Goal: Complete application form

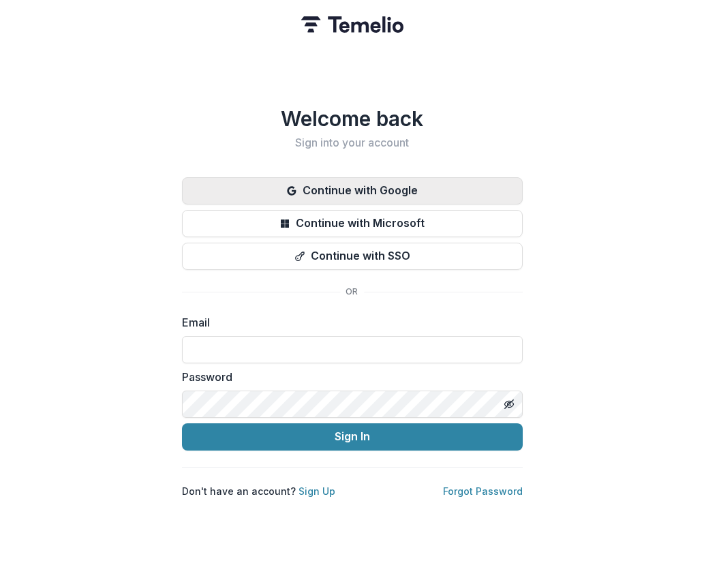
click at [326, 177] on button "Continue with Google" at bounding box center [352, 190] width 341 height 27
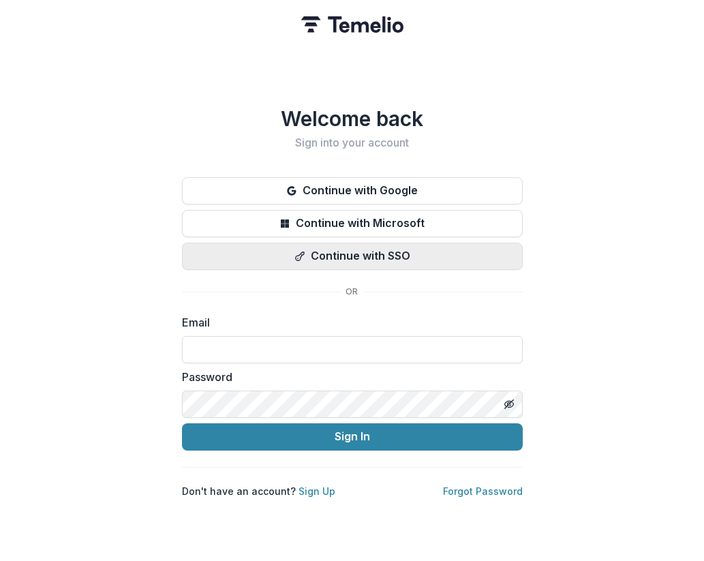
click at [400, 251] on button "Continue with SSO" at bounding box center [352, 256] width 341 height 27
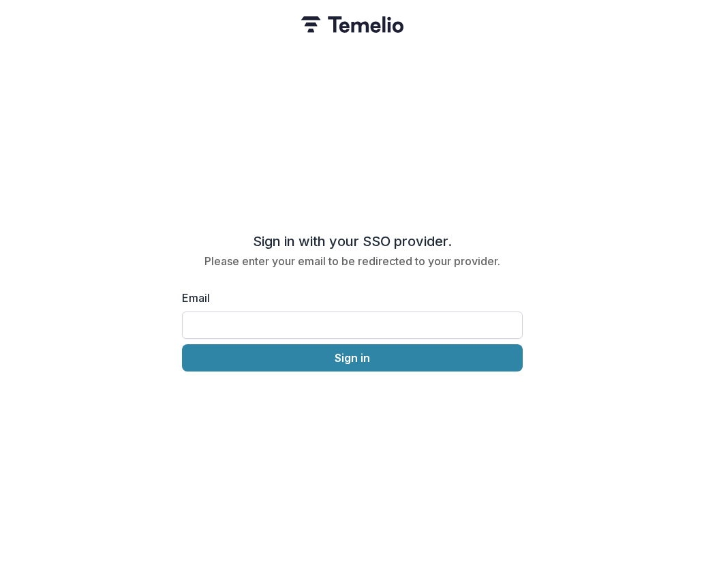
click at [359, 327] on input "Email" at bounding box center [352, 325] width 341 height 27
type input "**********"
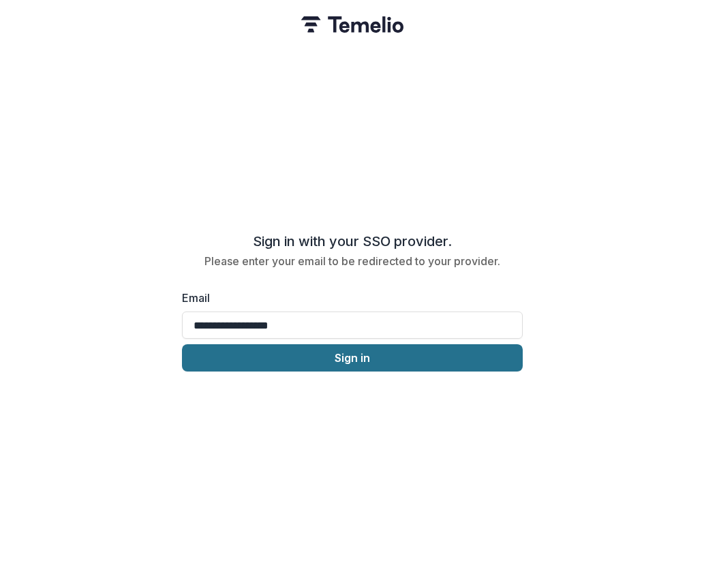
click at [357, 350] on button "Sign in" at bounding box center [352, 357] width 341 height 27
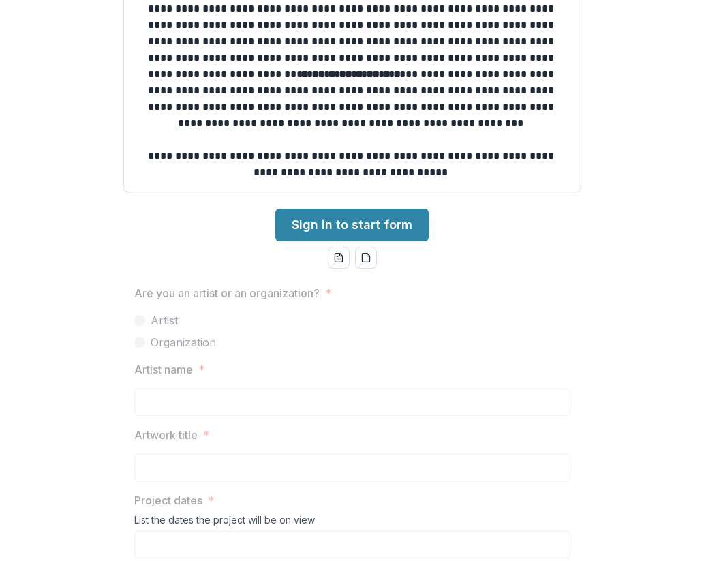
scroll to position [594, 0]
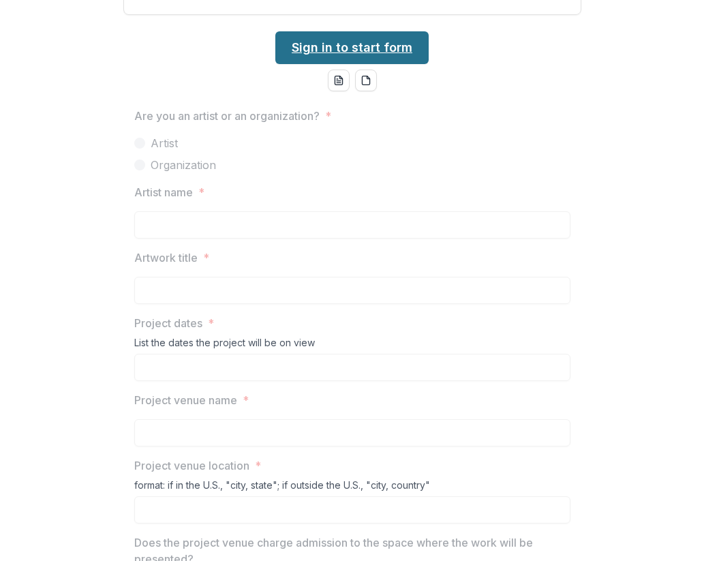
click at [398, 53] on link "Sign in to start form" at bounding box center [351, 47] width 153 height 33
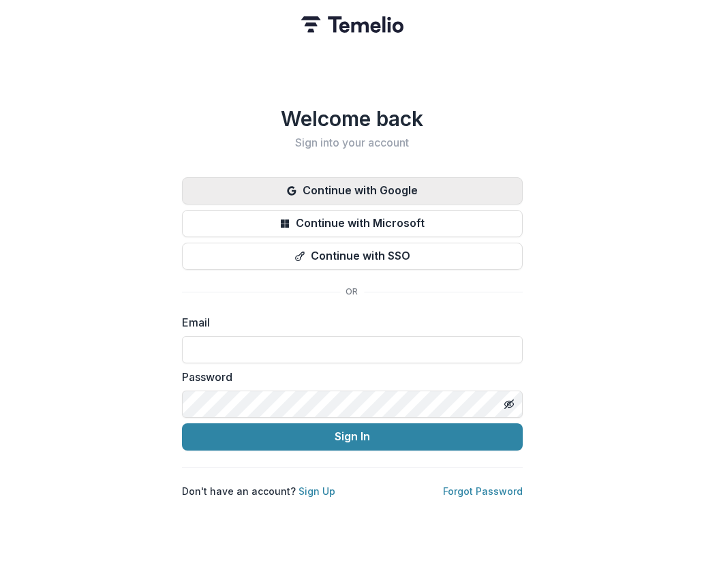
click at [376, 181] on button "Continue with Google" at bounding box center [352, 190] width 341 height 27
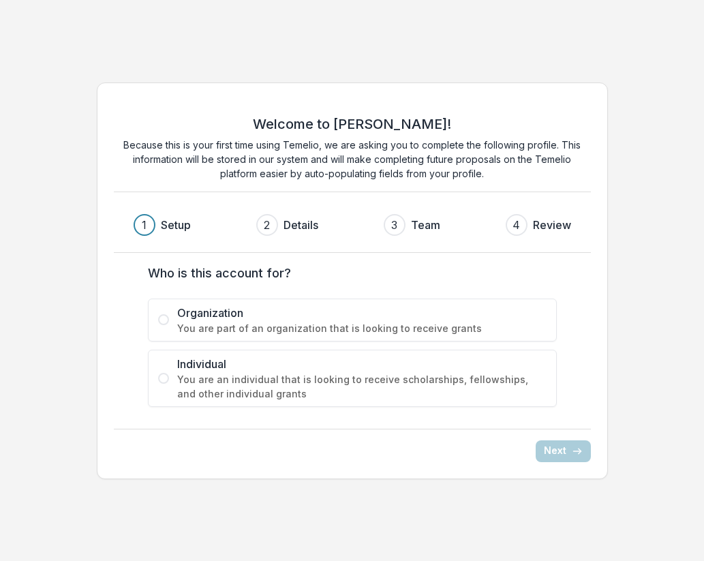
click at [211, 368] on span "Individual" at bounding box center [362, 364] width 370 height 16
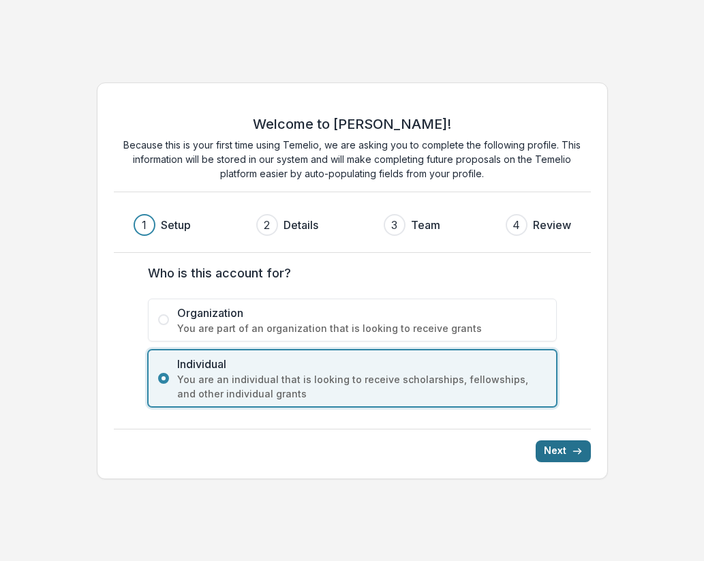
click at [551, 449] on button "Next" at bounding box center [563, 451] width 55 height 22
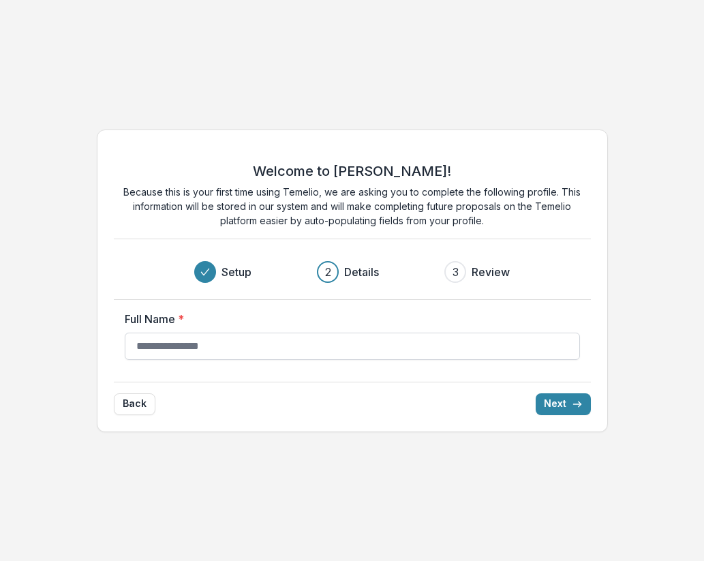
click at [455, 340] on input "Full Name *" at bounding box center [352, 346] width 455 height 27
type input "*********"
click at [559, 402] on button "Next" at bounding box center [563, 404] width 55 height 22
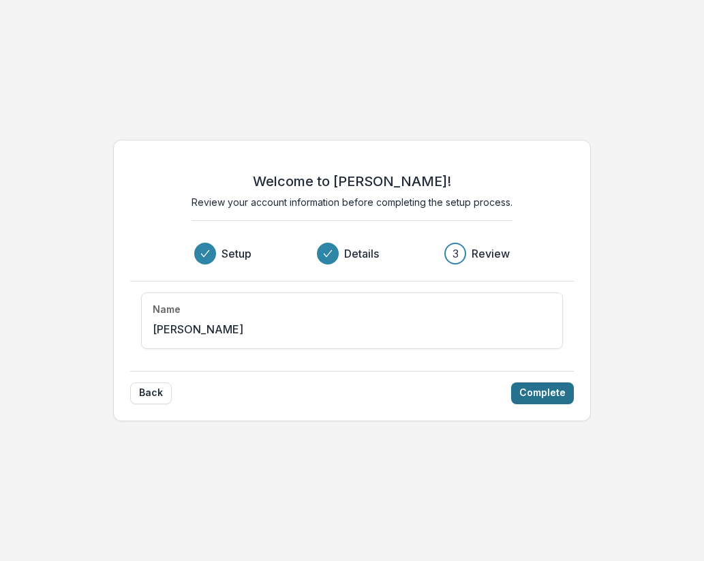
click at [554, 397] on button "Complete" at bounding box center [542, 394] width 63 height 22
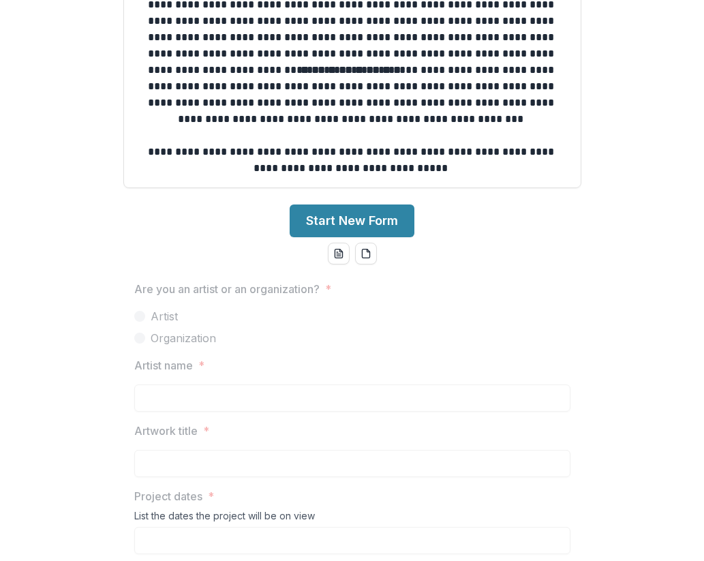
scroll to position [460, 0]
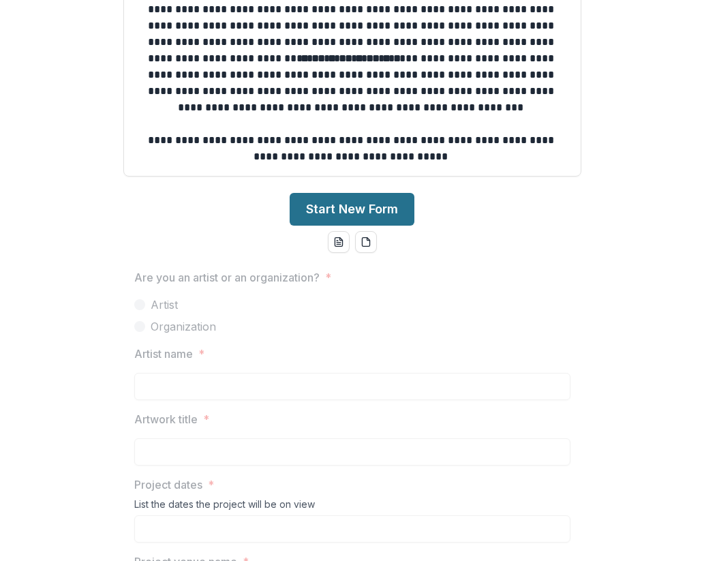
click at [387, 222] on button "Start New Form" at bounding box center [352, 209] width 125 height 33
